Goal: Task Accomplishment & Management: Manage account settings

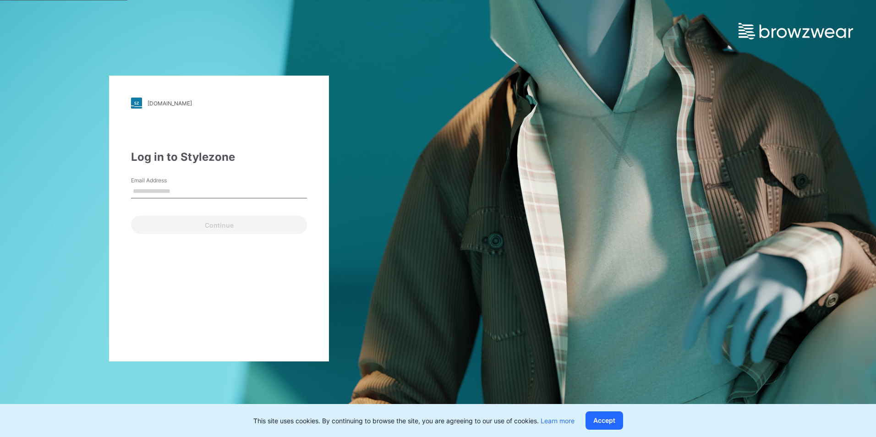
click at [168, 194] on input "Email Address" at bounding box center [219, 192] width 176 height 14
type input "**********"
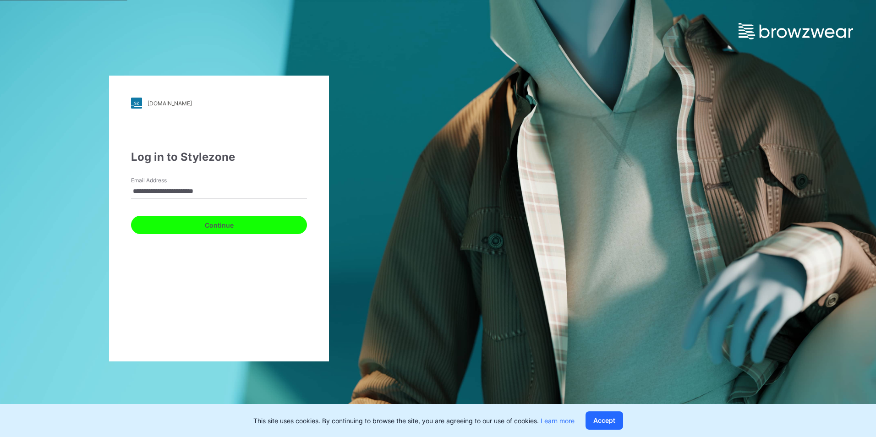
click at [197, 223] on button "Continue" at bounding box center [219, 225] width 176 height 18
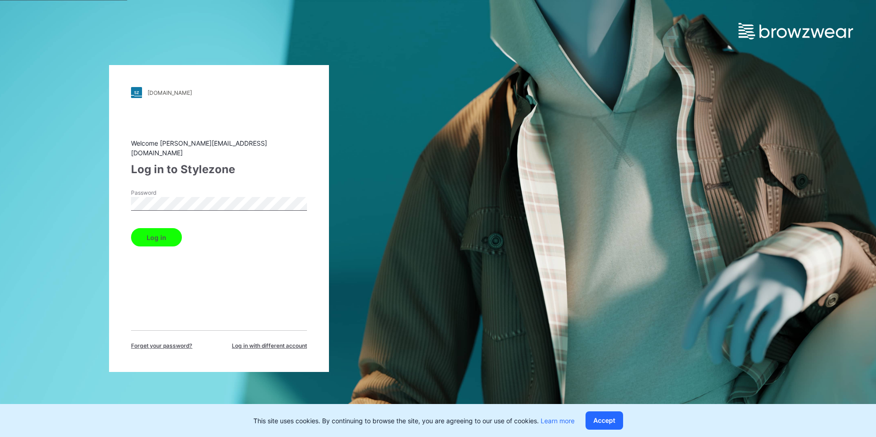
click at [163, 237] on button "Log in" at bounding box center [156, 237] width 51 height 18
